Goal: Transaction & Acquisition: Purchase product/service

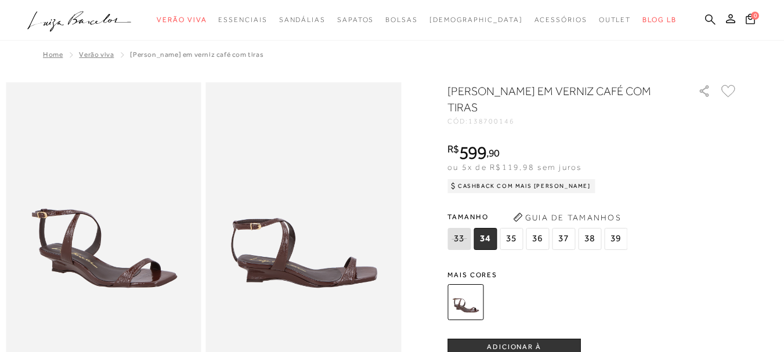
click at [705, 20] on icon at bounding box center [710, 19] width 10 height 11
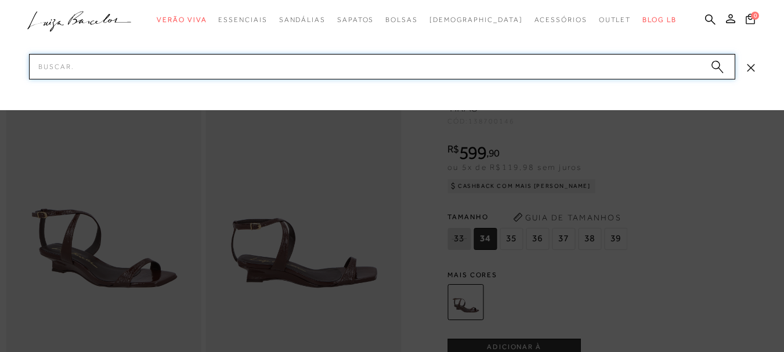
click at [209, 73] on input "Pesquisar" at bounding box center [382, 67] width 706 height 26
type input "f"
type input "rafia"
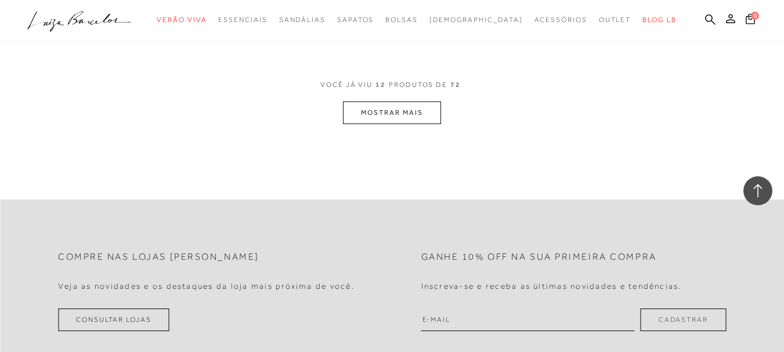
scroll to position [1218, 0]
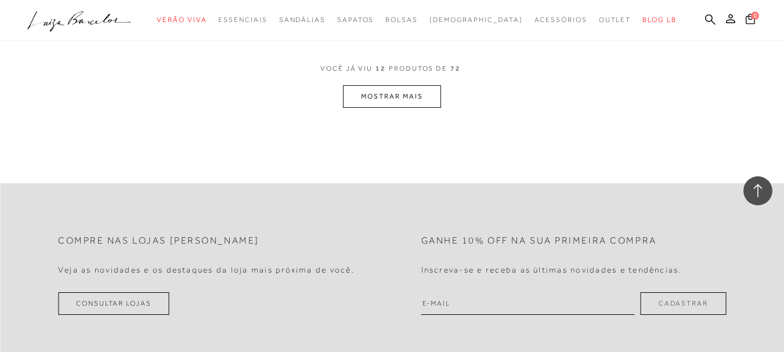
click at [396, 85] on button "MOSTRAR MAIS" at bounding box center [391, 96] width 97 height 23
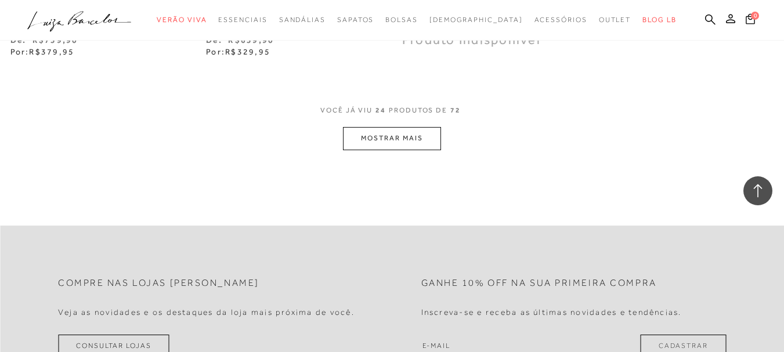
scroll to position [2321, 0]
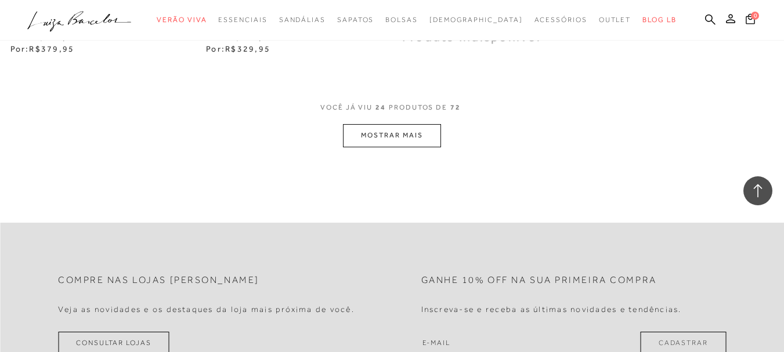
click at [375, 124] on button "MOSTRAR MAIS" at bounding box center [391, 135] width 97 height 23
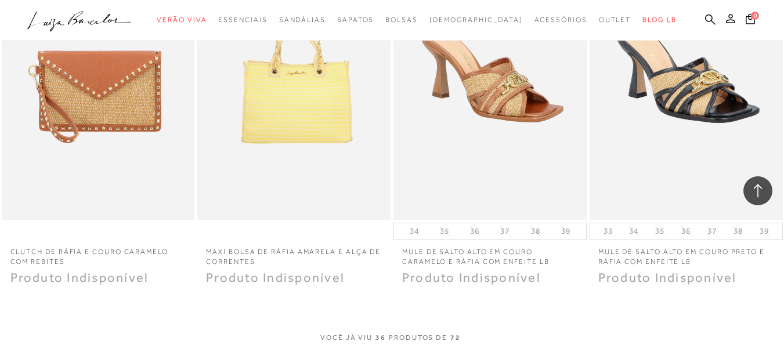
scroll to position [3365, 0]
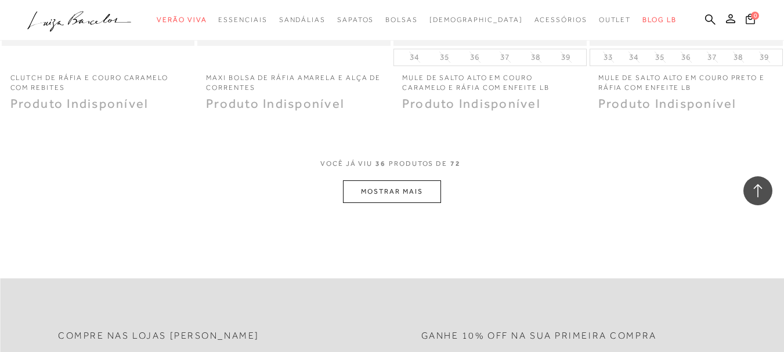
click at [396, 180] on button "MOSTRAR MAIS" at bounding box center [391, 191] width 97 height 23
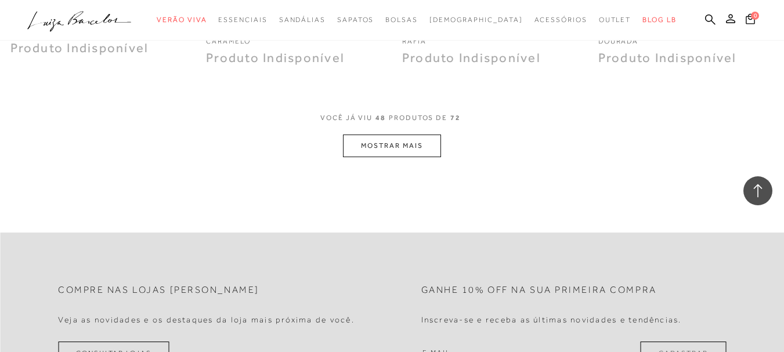
scroll to position [4526, 0]
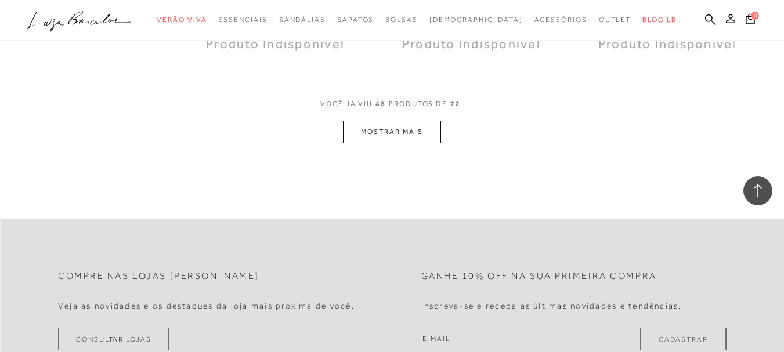
click at [409, 121] on button "MOSTRAR MAIS" at bounding box center [391, 132] width 97 height 23
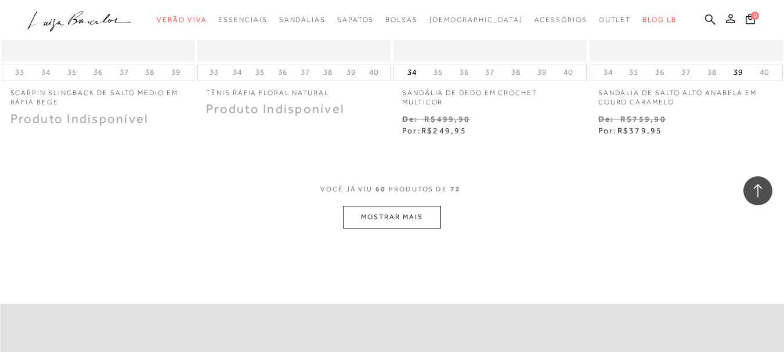
scroll to position [5570, 0]
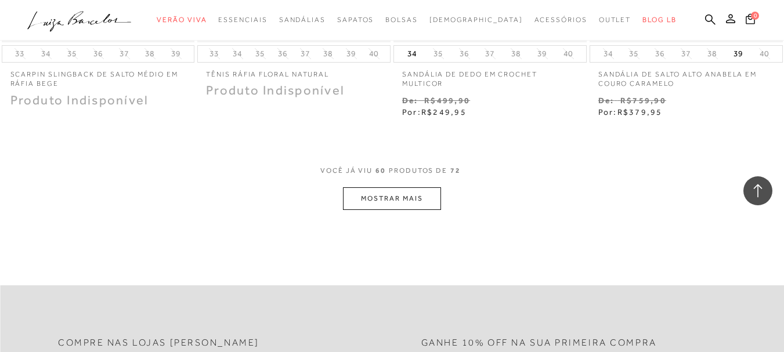
click at [400, 190] on button "MOSTRAR MAIS" at bounding box center [391, 198] width 97 height 23
click at [399, 182] on div "Loading..." at bounding box center [397, 181] width 41 height 41
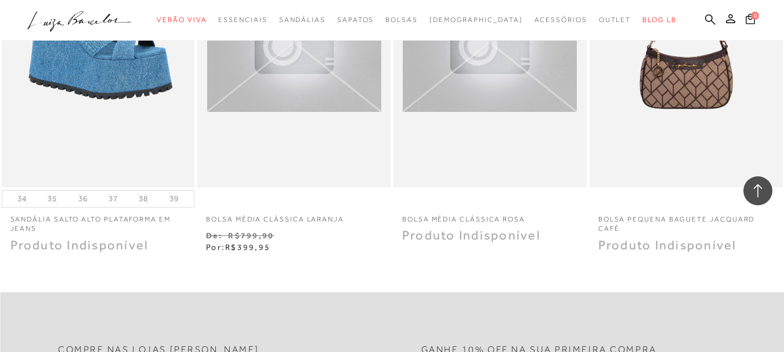
scroll to position [6731, 0]
